Goal: Navigation & Orientation: Find specific page/section

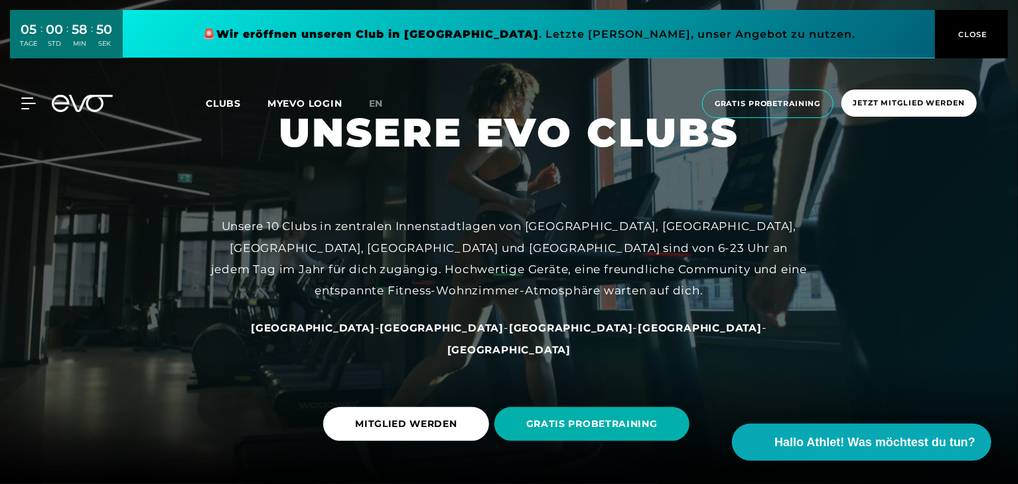
click at [571, 355] on span "[GEOGRAPHIC_DATA]" at bounding box center [509, 350] width 124 height 13
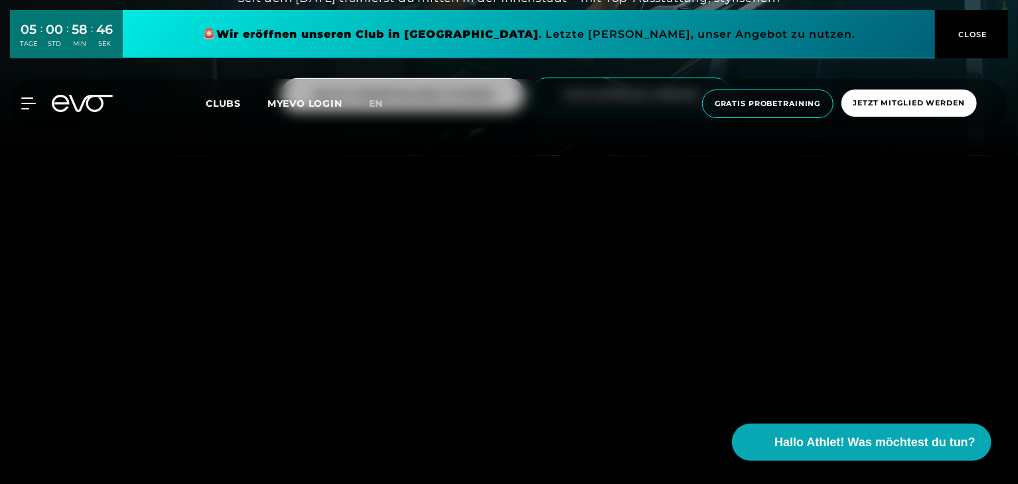
scroll to position [332, 0]
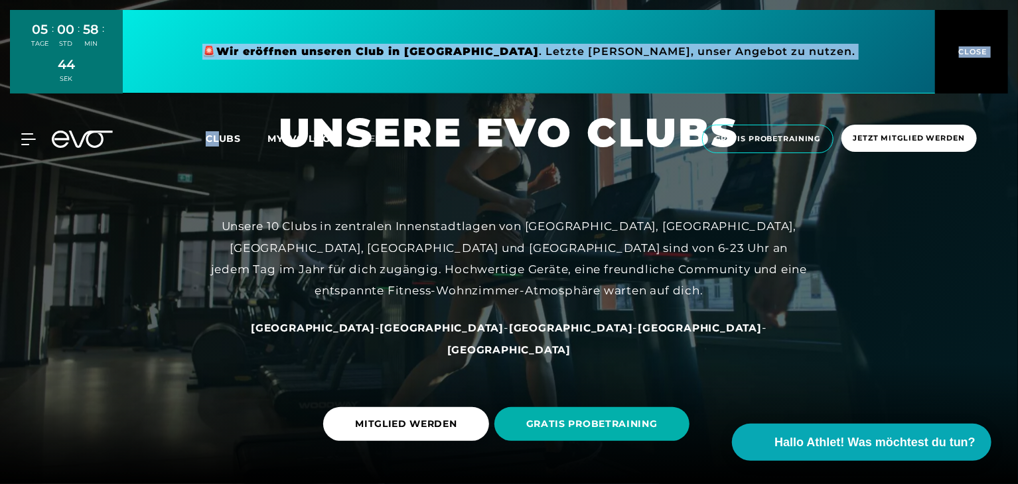
drag, startPoint x: 218, startPoint y: 100, endPoint x: 220, endPoint y: 141, distance: 41.9
click at [220, 141] on div "05 TAGE : 00 STD : 58 MIN : 44 SEK 🚨 Wir eröffnen unseren Club in [GEOGRAPHIC_D…" at bounding box center [509, 87] width 1018 height 175
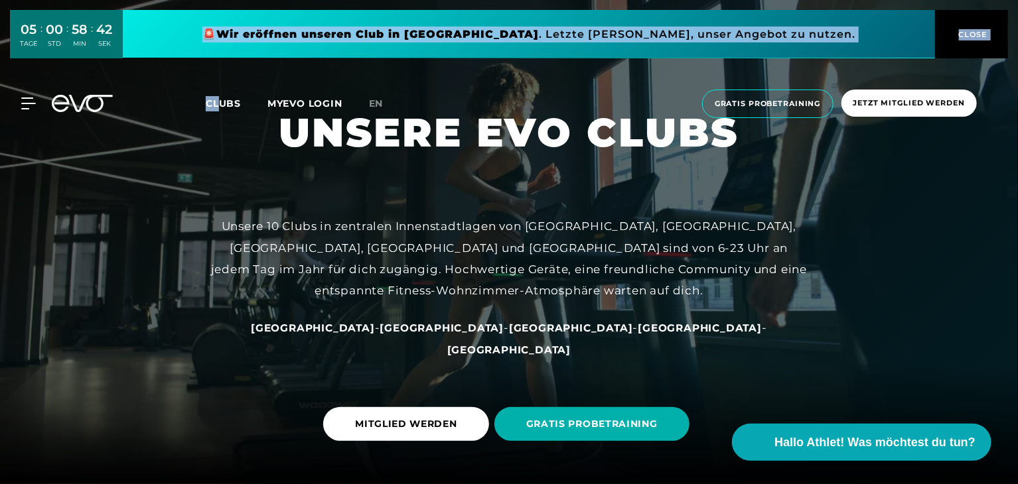
click at [221, 118] on div "MyEVO Login Über EVO Mitgliedschaften Probetraining TAGESPASS EVO Studios [GEOG…" at bounding box center [509, 104] width 1013 height 50
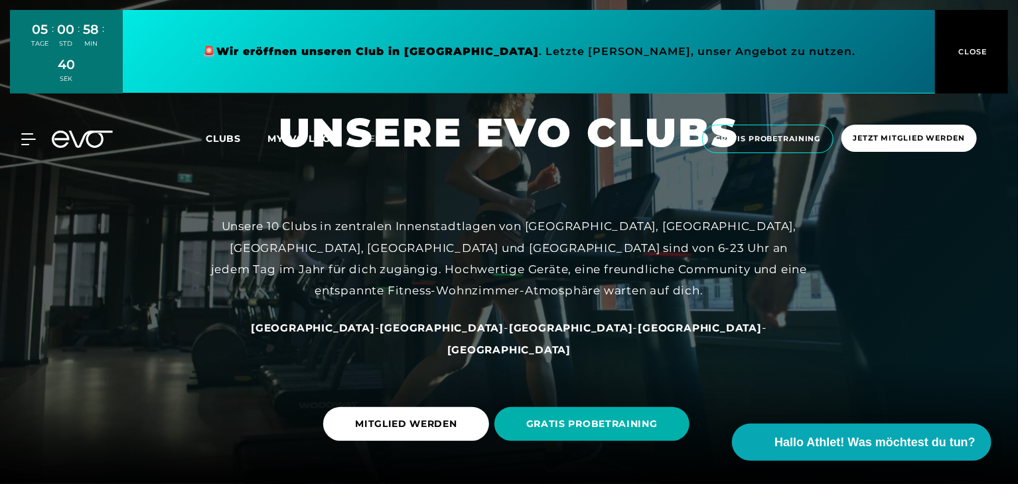
click at [220, 106] on div "MyEVO Login Über EVO Mitgliedschaften Probetraining TAGESPASS EVO Studios [GEOG…" at bounding box center [509, 139] width 1018 height 71
drag, startPoint x: 220, startPoint y: 106, endPoint x: 226, endPoint y: 139, distance: 33.6
click at [226, 139] on div "MyEVO Login Über EVO Mitgliedschaften Probetraining TAGESPASS EVO Studios [GEOG…" at bounding box center [509, 139] width 1018 height 71
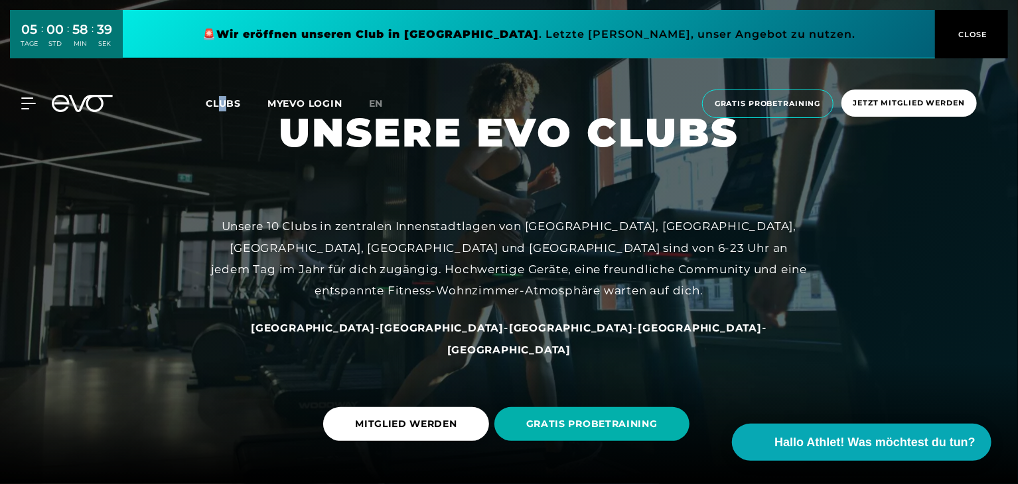
click at [226, 139] on div "MyEVO Login Über EVO Mitgliedschaften Probetraining TAGESPASS EVO Studios [GEOG…" at bounding box center [509, 103] width 1018 height 71
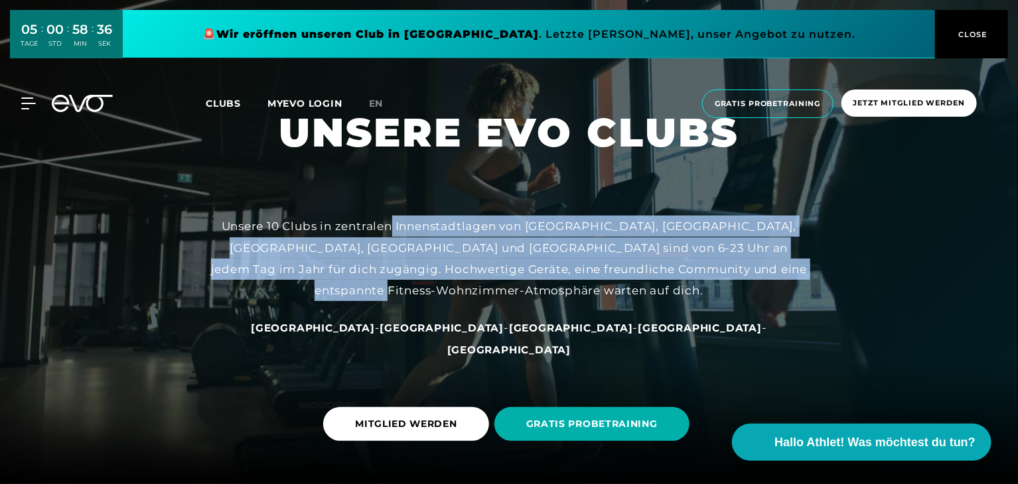
drag, startPoint x: 393, startPoint y: 248, endPoint x: 573, endPoint y: 316, distance: 192.4
click at [573, 301] on div "Unsere 10 Clubs in zentralen Innenstadtlagen von [GEOGRAPHIC_DATA], [GEOGRAPHIC…" at bounding box center [508, 259] width 597 height 86
click at [541, 294] on div "Unsere 10 Clubs in zentralen Innenstadtlagen von [GEOGRAPHIC_DATA], [GEOGRAPHIC…" at bounding box center [508, 259] width 597 height 86
